Goal: Navigation & Orientation: Find specific page/section

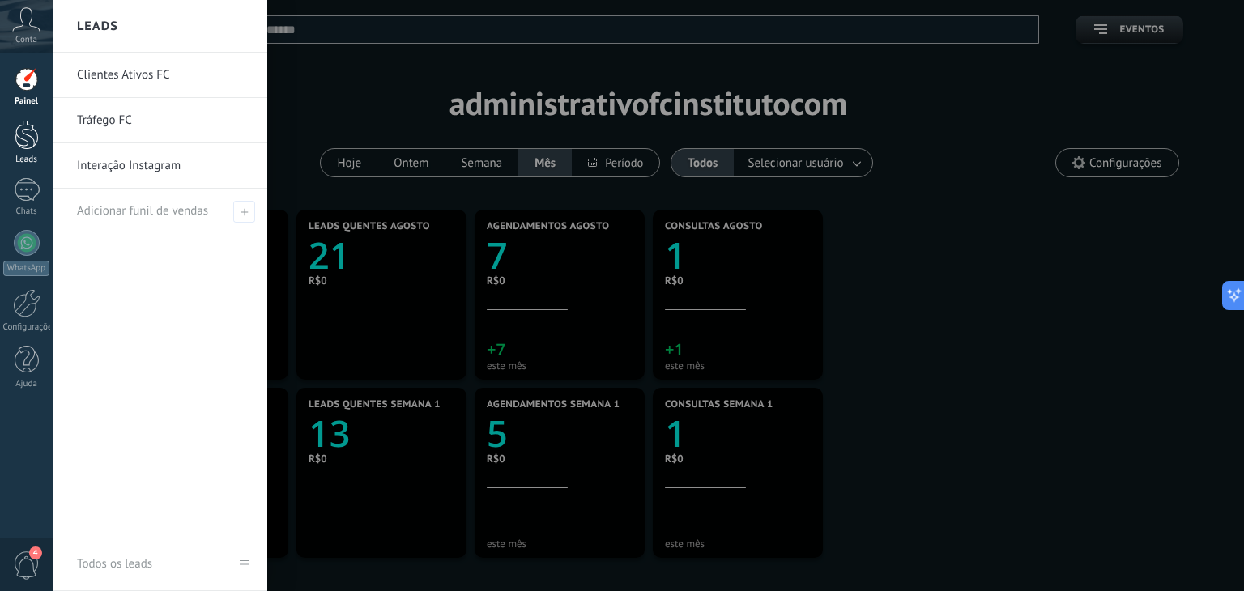
click at [19, 123] on div at bounding box center [27, 135] width 24 height 30
